Goal: Transaction & Acquisition: Purchase product/service

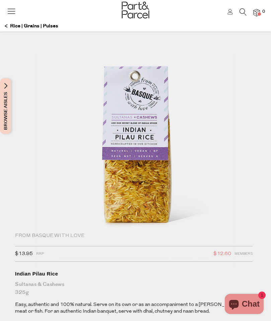
click at [13, 14] on icon at bounding box center [11, 10] width 9 height 9
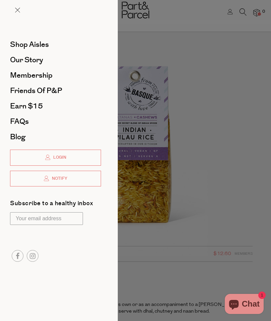
click at [24, 48] on span "Shop Aisles" at bounding box center [29, 44] width 39 height 11
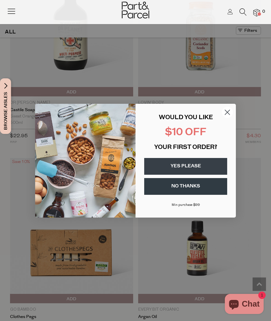
scroll to position [2147, 0]
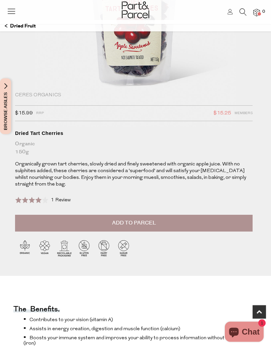
scroll to position [141, 0]
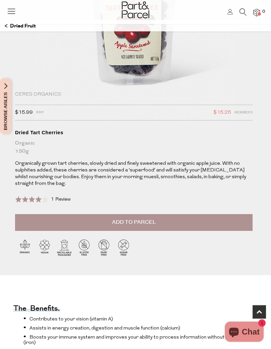
click at [151, 226] on button "Add to Parcel" at bounding box center [134, 222] width 238 height 17
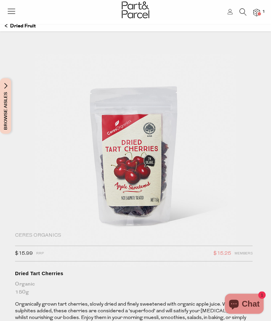
scroll to position [0, 0]
click at [10, 28] on p "Dried Fruit" at bounding box center [20, 25] width 31 height 11
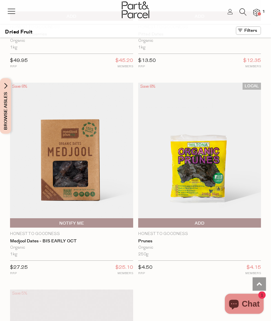
scroll to position [774, 0]
click at [12, 14] on icon at bounding box center [11, 10] width 9 height 9
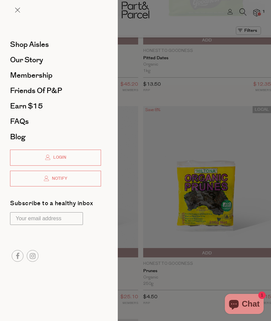
click at [21, 48] on span "Shop Aisles" at bounding box center [29, 44] width 39 height 11
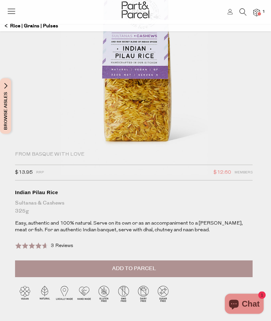
scroll to position [81, 0]
click at [158, 270] on button "Add to Parcel" at bounding box center [134, 269] width 238 height 17
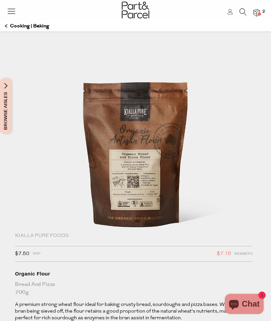
click at [13, 25] on p "Cooking | Baking" at bounding box center [27, 25] width 45 height 11
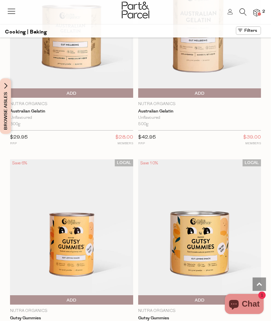
scroll to position [1533, 0]
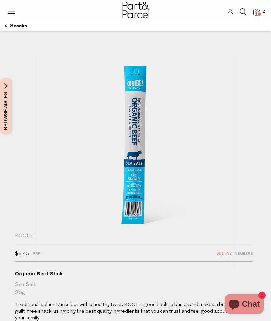
click at [258, 10] on img at bounding box center [257, 13] width 7 height 8
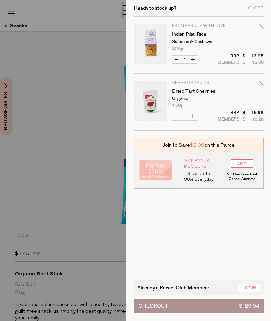
click at [221, 310] on button "Checkout $ 29.94" at bounding box center [199, 306] width 130 height 15
click at [29, 116] on div at bounding box center [135, 160] width 271 height 321
